Goal: Task Accomplishment & Management: Manage account settings

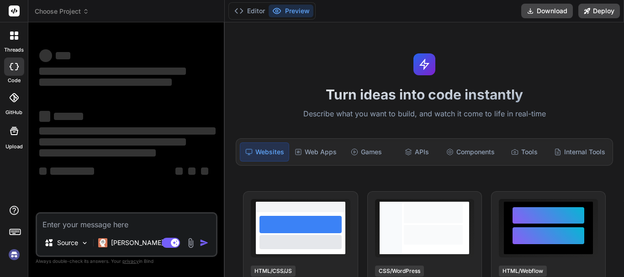
click at [15, 254] on img at bounding box center [14, 255] width 16 height 16
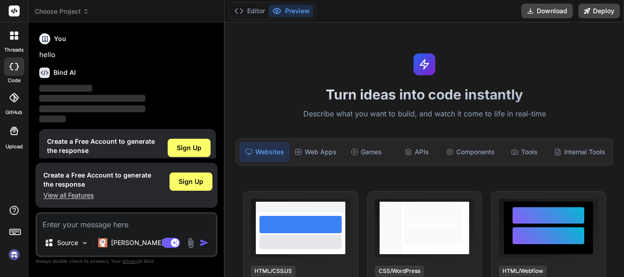
type textarea "x"
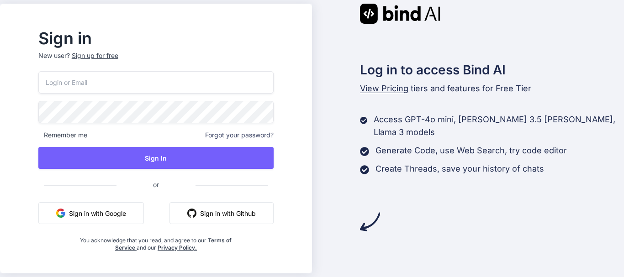
click at [98, 89] on input "email" at bounding box center [155, 82] width 235 height 22
paste input "taniya537@yopmail.com"
type input "taniya537@yopmail.com"
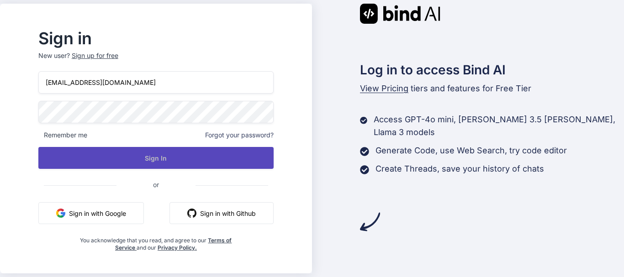
click at [167, 159] on button "Sign In" at bounding box center [155, 158] width 235 height 22
